Goal: Transaction & Acquisition: Purchase product/service

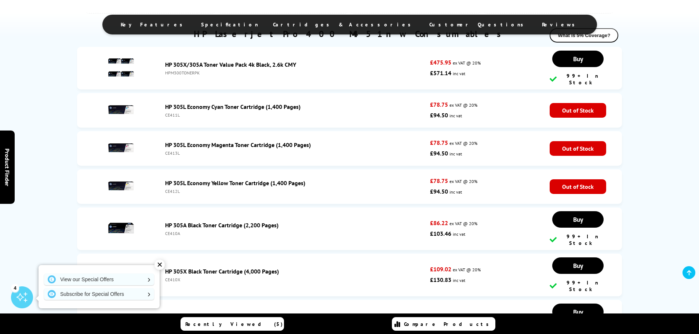
scroll to position [1344, 0]
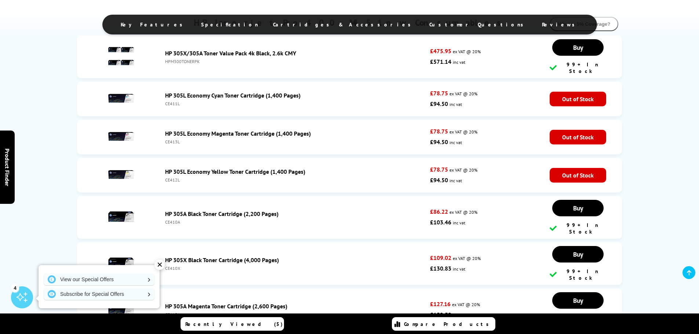
click at [163, 263] on div "✕" at bounding box center [160, 265] width 10 height 10
drag, startPoint x: 183, startPoint y: 176, endPoint x: 166, endPoint y: 178, distance: 17.7
click at [166, 178] on li "HP 305L Economy Yellow Toner Cartridge (1,400 Pages) CE412L £78.75 ex VAT @ 20%…" at bounding box center [349, 175] width 545 height 34
drag, startPoint x: 178, startPoint y: 175, endPoint x: 37, endPoint y: 111, distance: 154.1
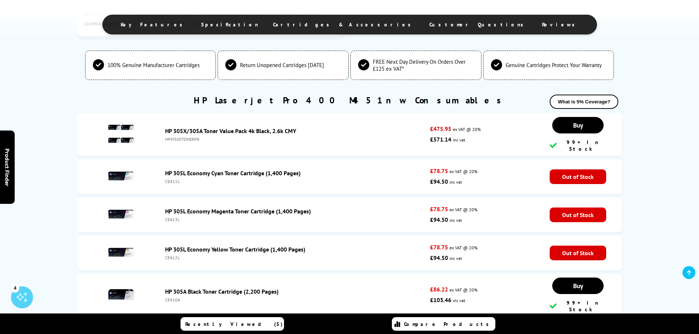
scroll to position [1308, 0]
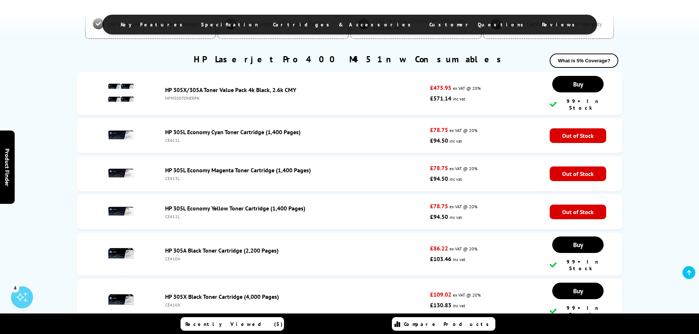
drag, startPoint x: 183, startPoint y: 134, endPoint x: 166, endPoint y: 140, distance: 18.7
click at [166, 140] on li "HP 305L Economy Cyan Toner Cartridge (1,400 Pages) CE411L £78.75 ex VAT @ 20% £…" at bounding box center [349, 136] width 545 height 34
copy div "CE411L"
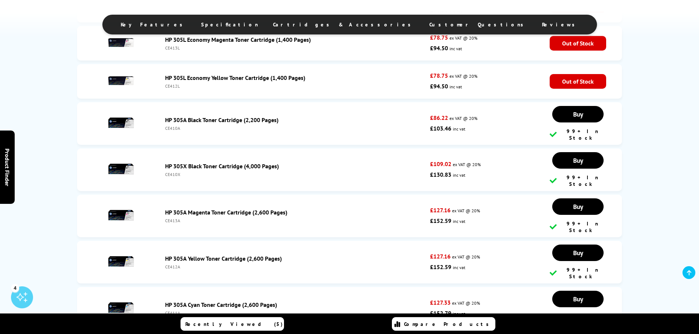
scroll to position [1454, 0]
